Goal: Go to known website: Go to known website

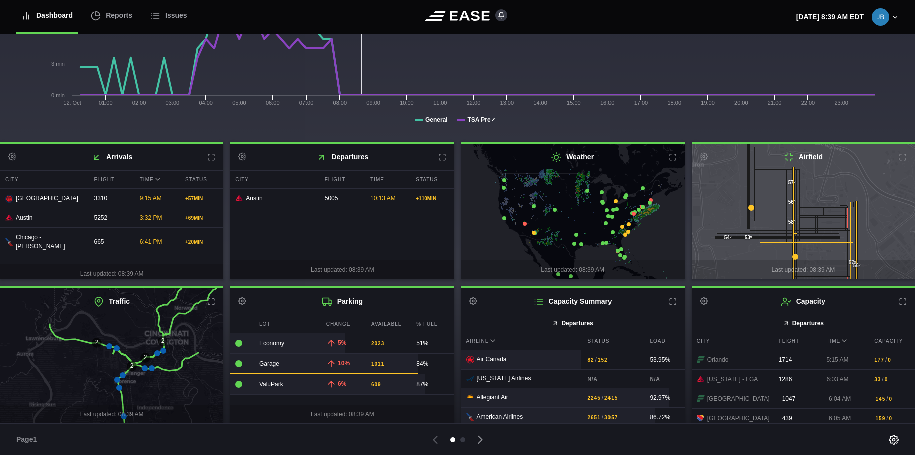
scroll to position [152, 0]
click at [899, 301] on icon at bounding box center [903, 301] width 8 height 8
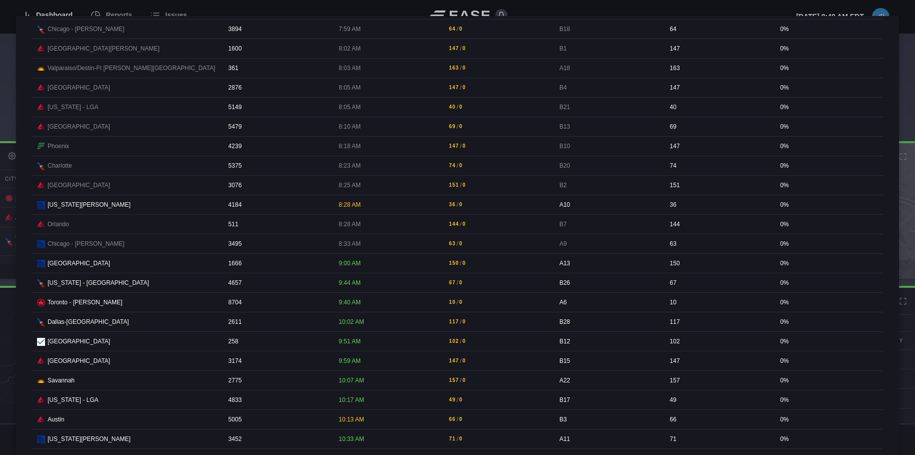
scroll to position [801, 0]
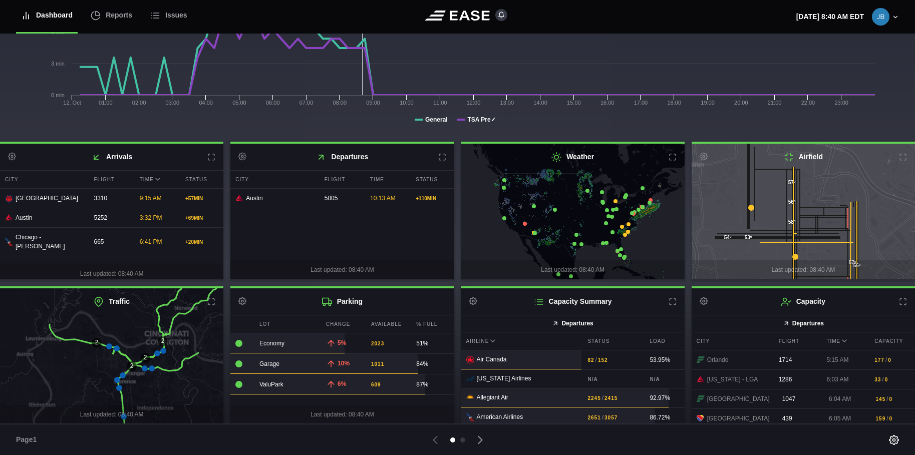
scroll to position [152, 0]
click at [899, 299] on icon at bounding box center [903, 301] width 8 height 8
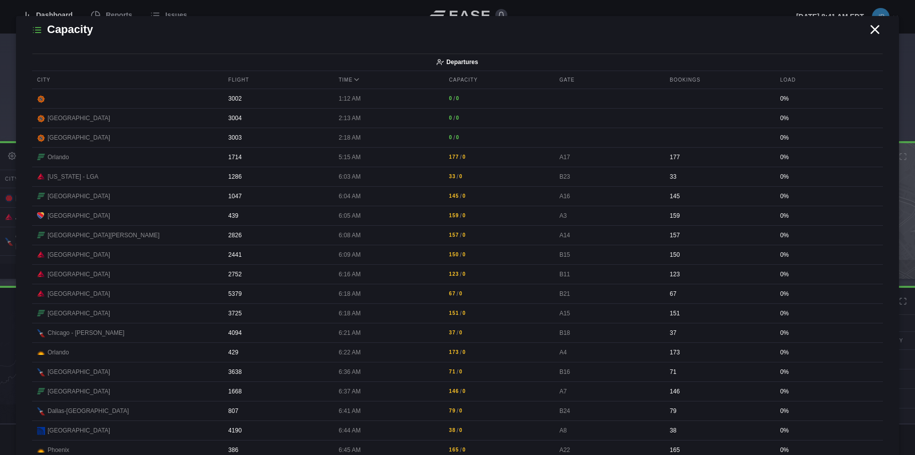
scroll to position [0, 0]
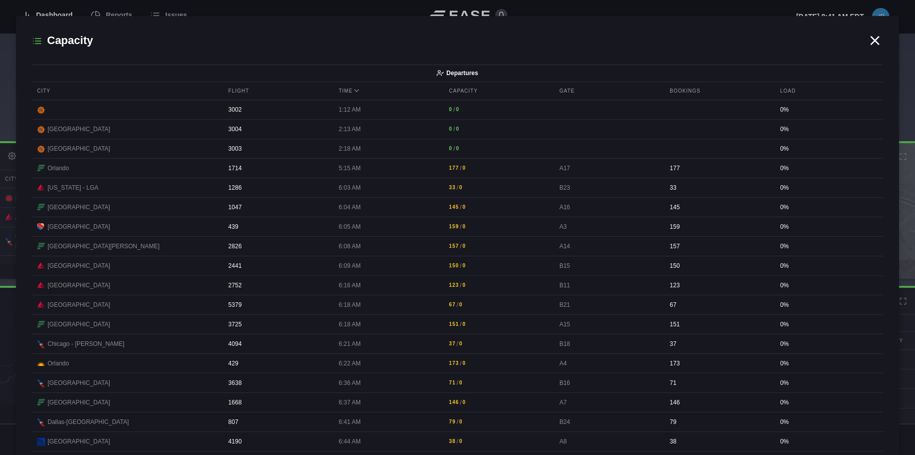
click at [870, 39] on icon at bounding box center [874, 40] width 15 height 15
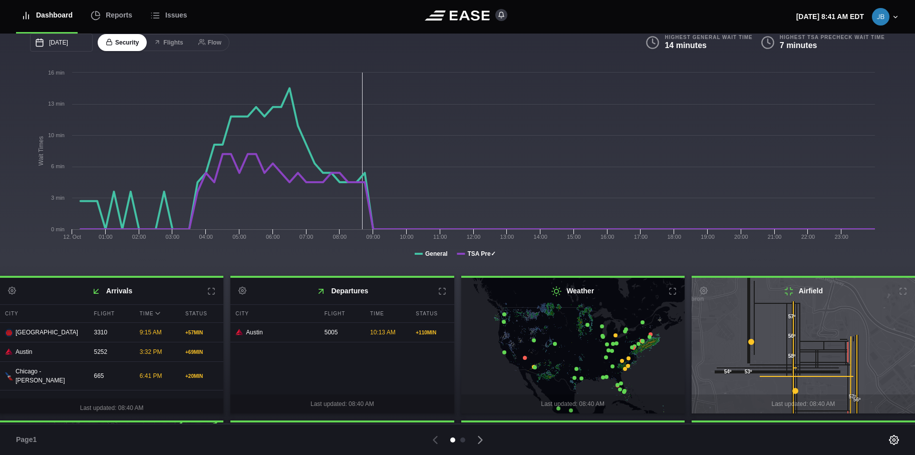
scroll to position [2, 0]
